Goal: Transaction & Acquisition: Purchase product/service

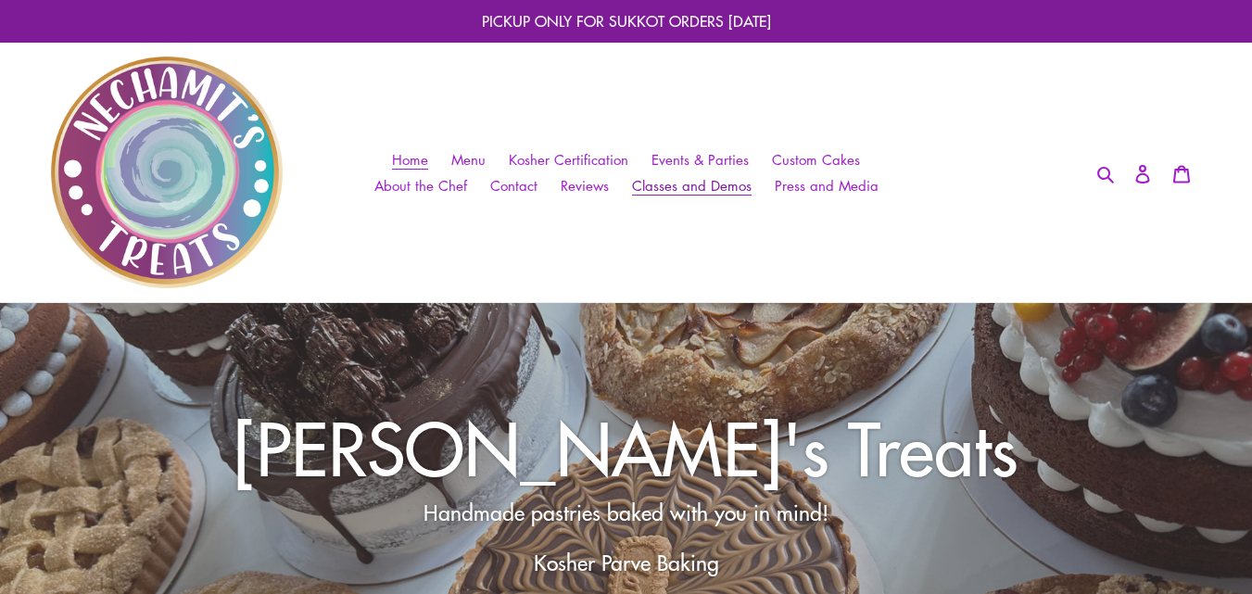
click at [693, 179] on span "Classes and Demos" at bounding box center [692, 185] width 120 height 19
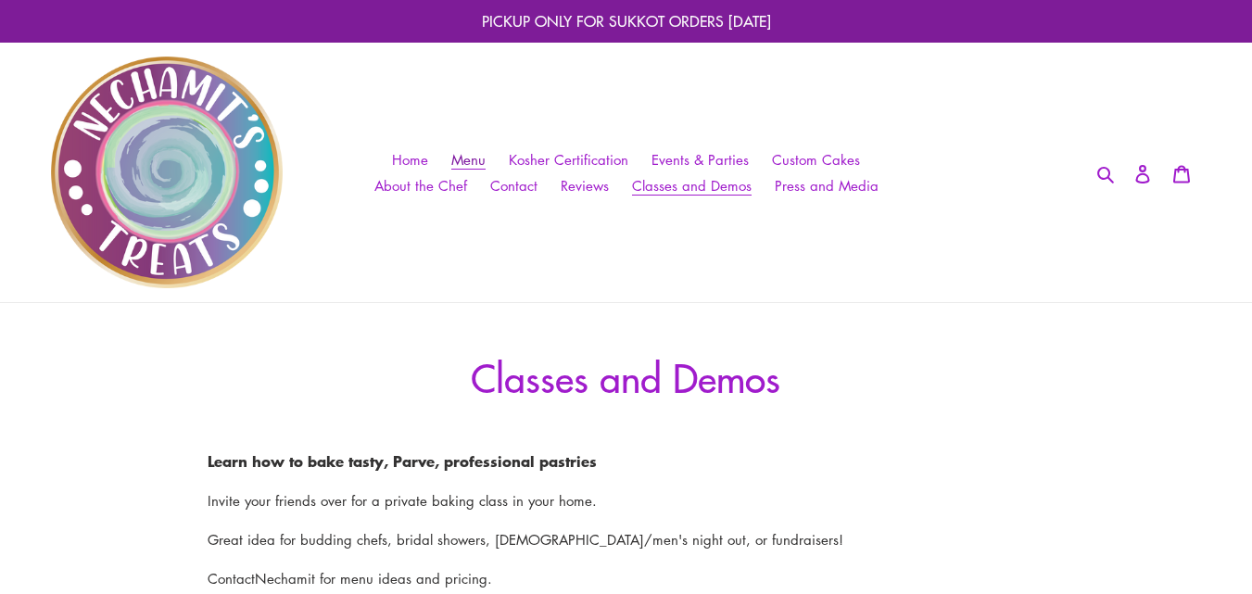
click at [474, 157] on span "Menu" at bounding box center [468, 159] width 34 height 19
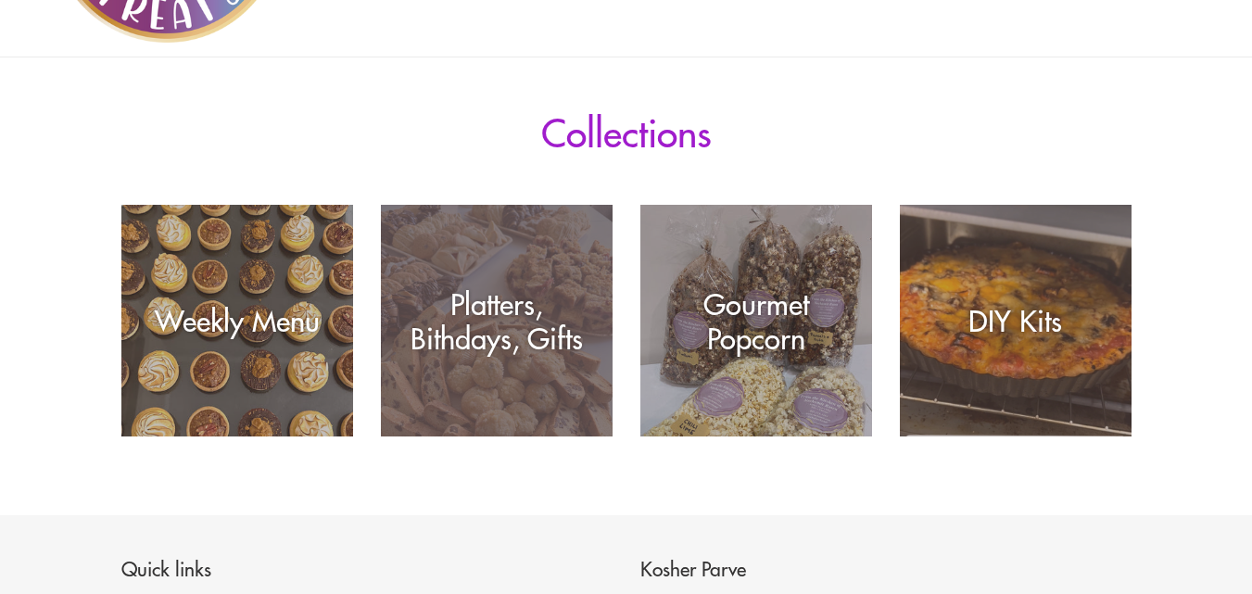
scroll to position [278, 0]
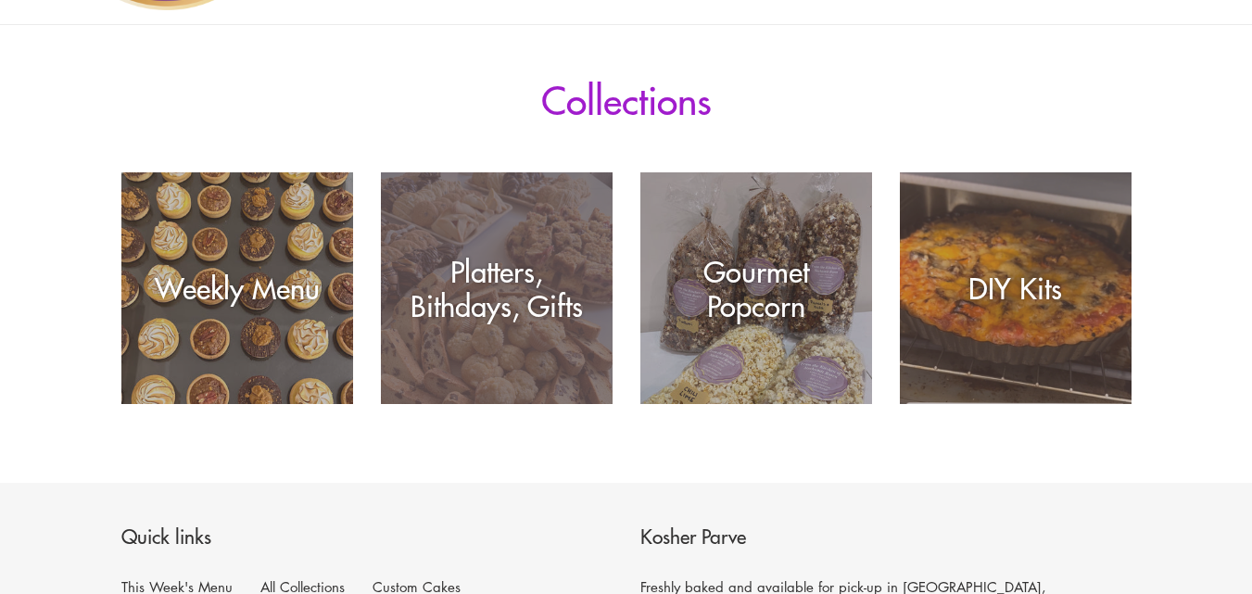
click at [499, 307] on div "Platters, Bithdays, Gifts" at bounding box center [497, 288] width 232 height 69
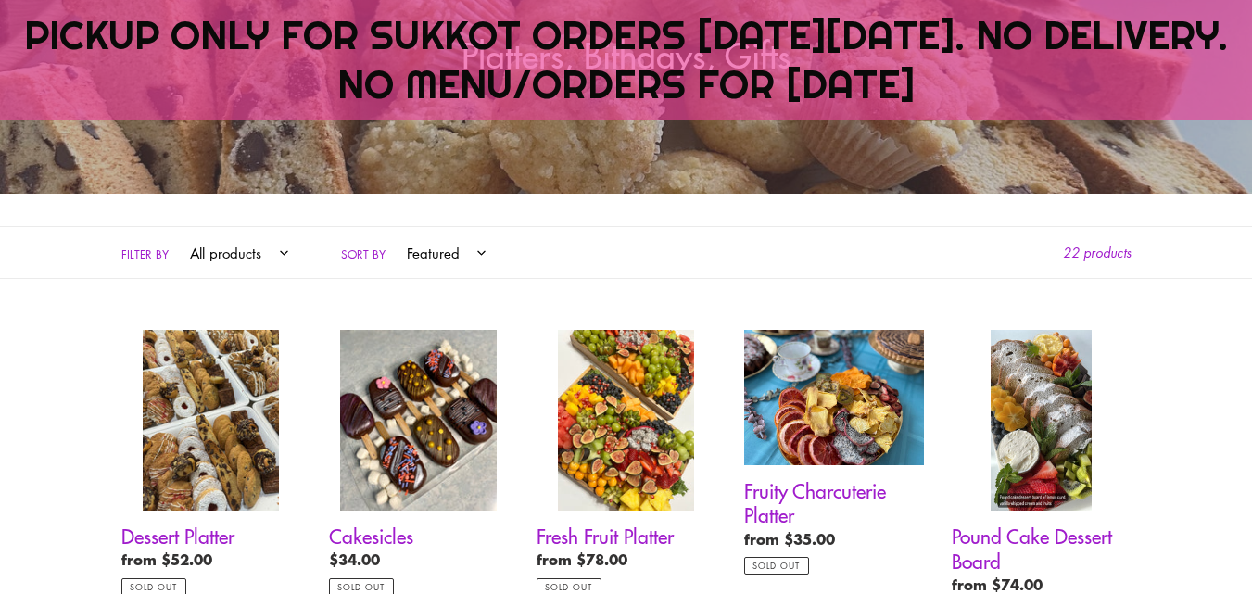
scroll to position [428, 0]
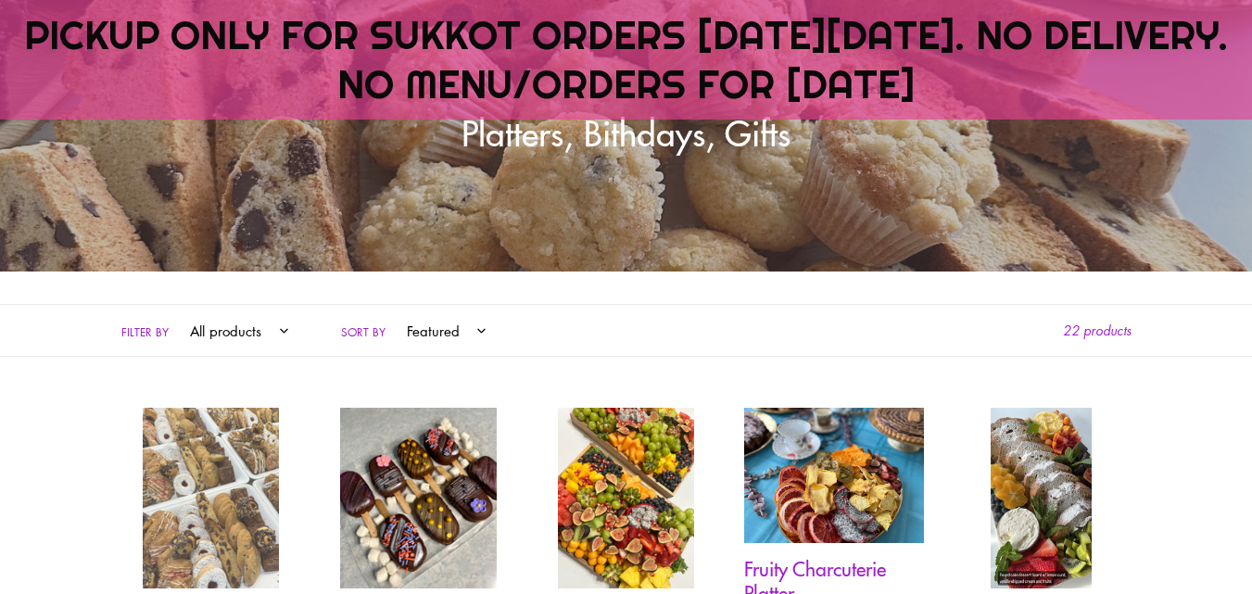
click at [228, 460] on link "Dessert Platter" at bounding box center [211, 541] width 180 height 266
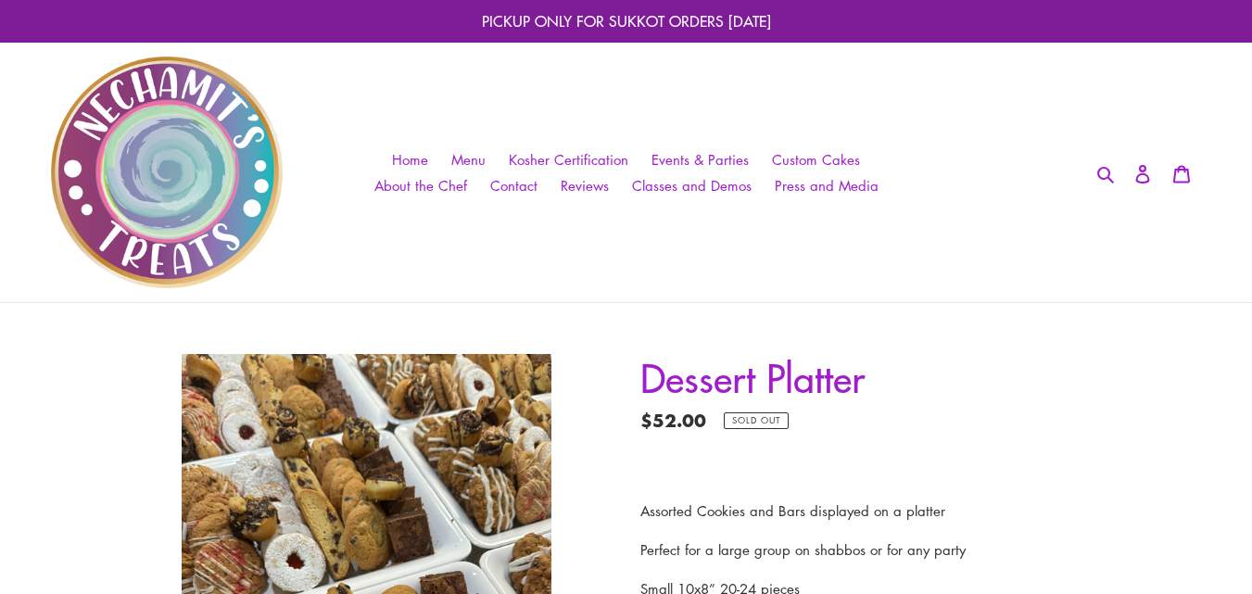
scroll to position [371, 0]
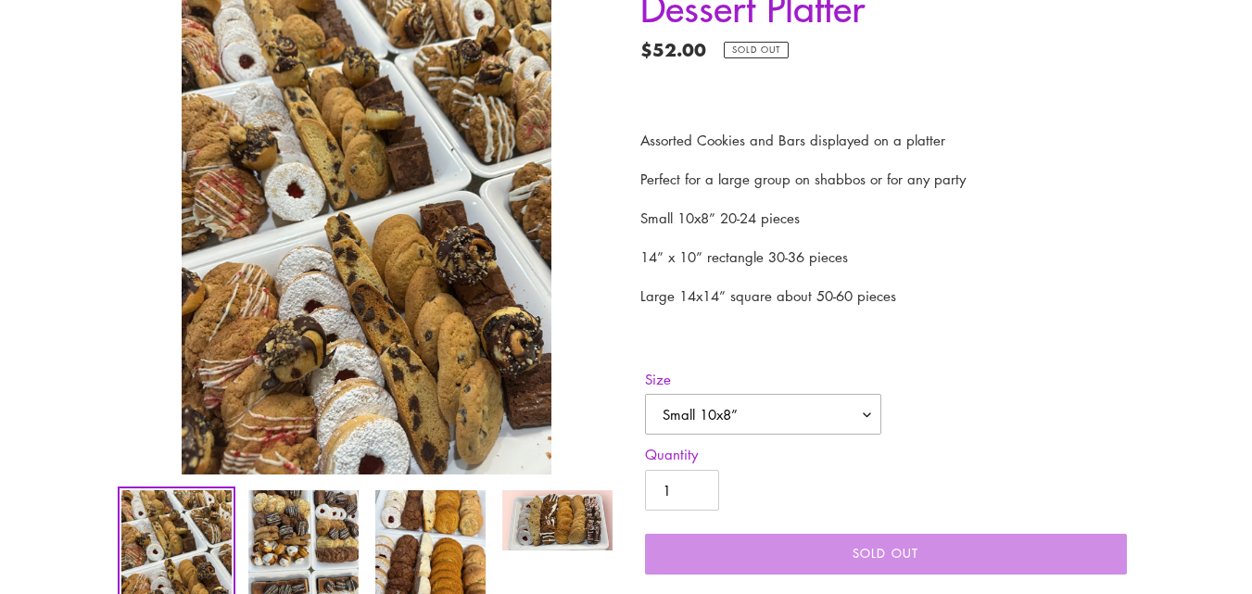
click at [867, 409] on select "Small 10x8” 14” x 10” rectangle Large 14x14” square" at bounding box center [763, 414] width 236 height 41
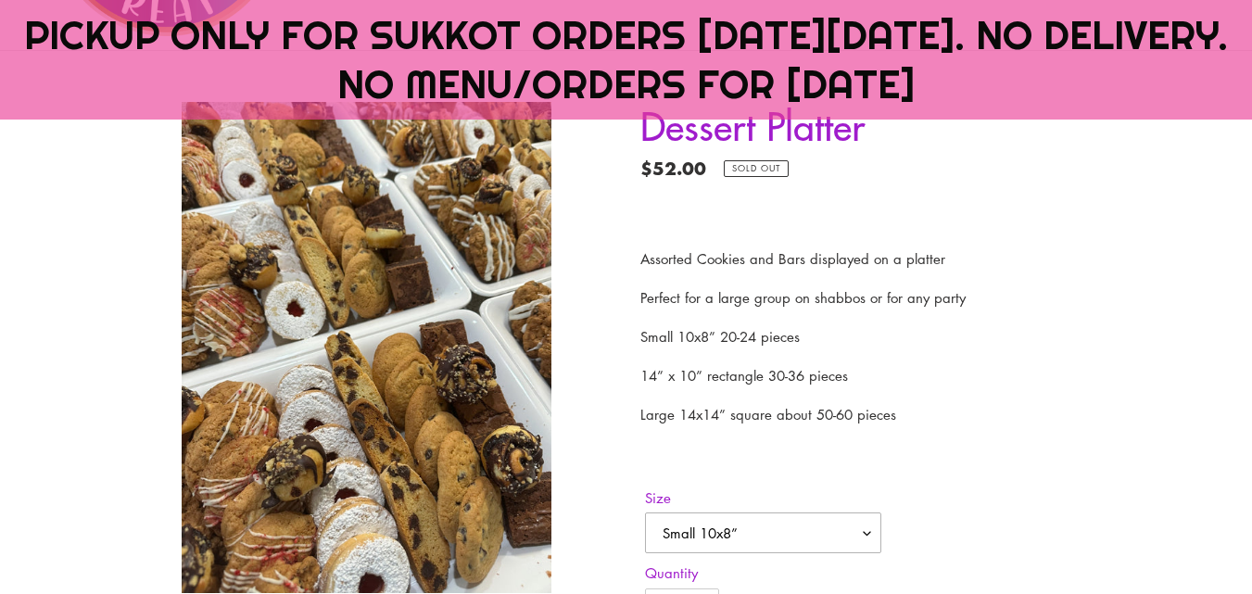
scroll to position [489, 0]
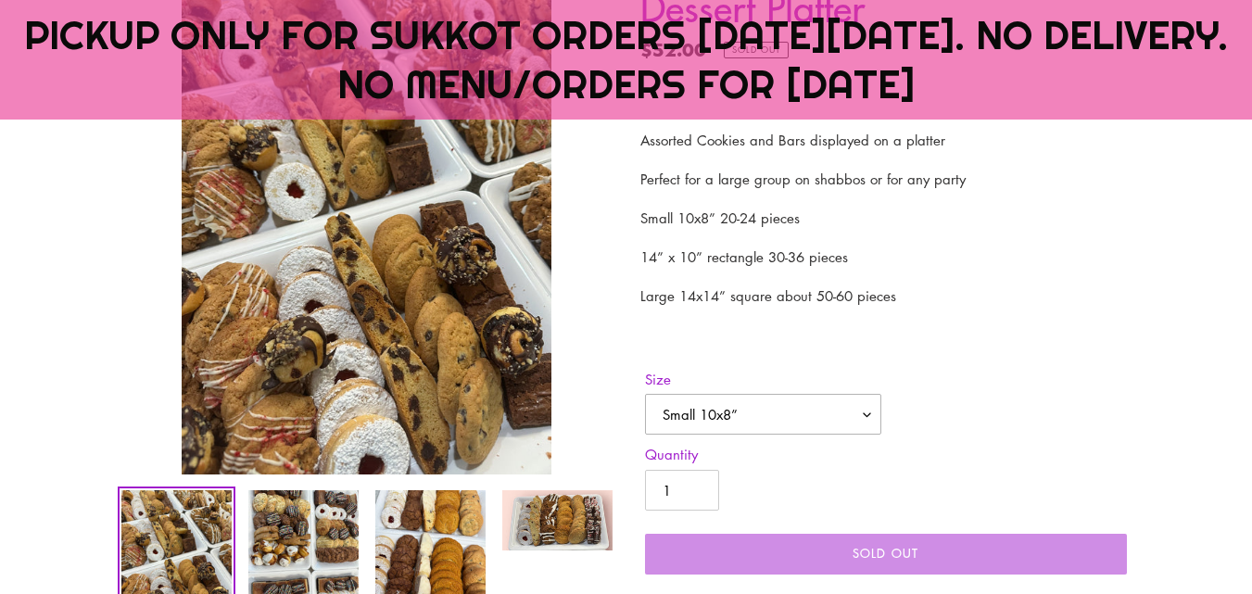
select select "Large 14x14” square"
click at [645, 394] on select "Small 10x8” 14” x 10” rectangle Large 14x14” square" at bounding box center [763, 414] width 236 height 41
